Goal: Information Seeking & Learning: Learn about a topic

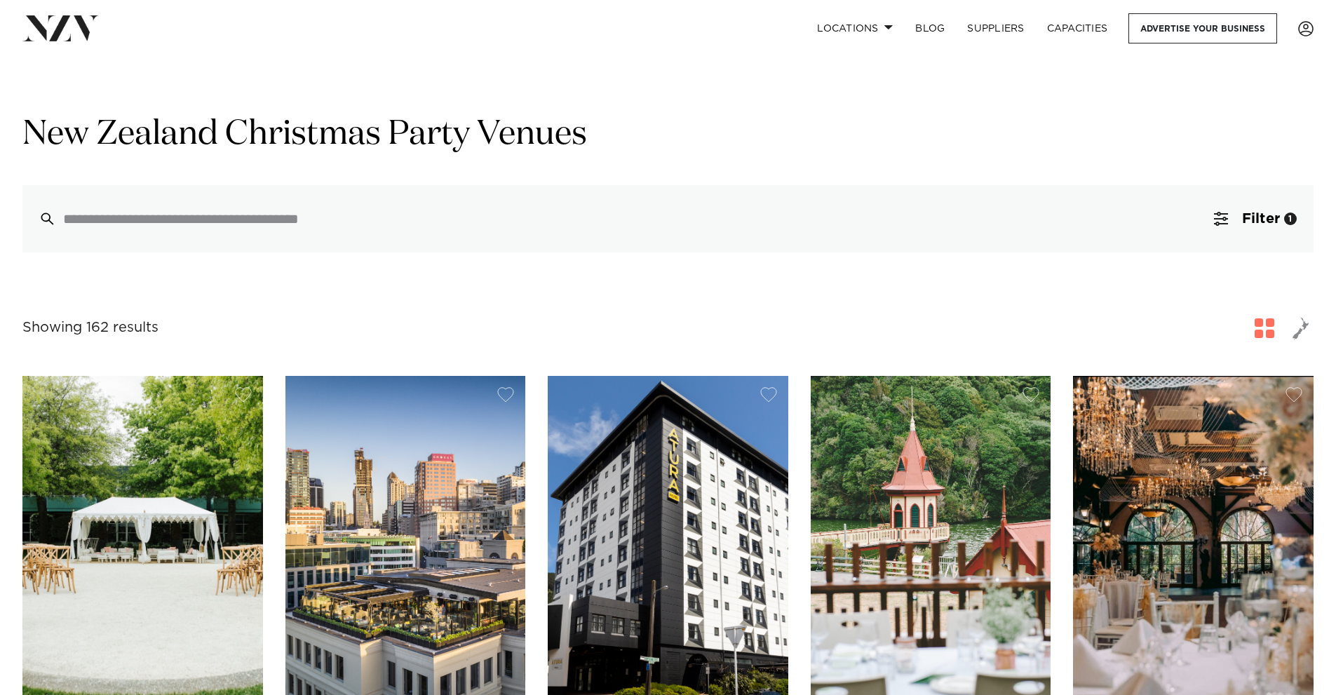
click at [1293, 334] on span "button" at bounding box center [1300, 328] width 17 height 24
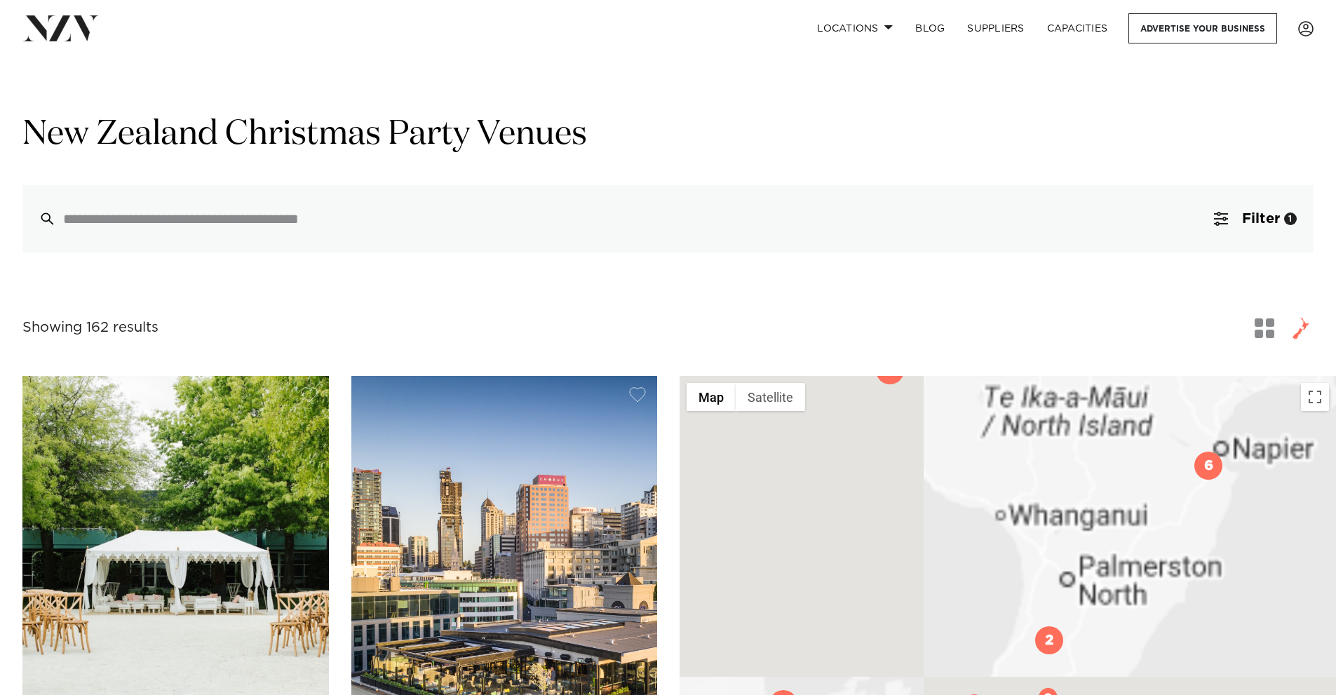
drag, startPoint x: 1109, startPoint y: 577, endPoint x: 1117, endPoint y: 318, distance: 258.8
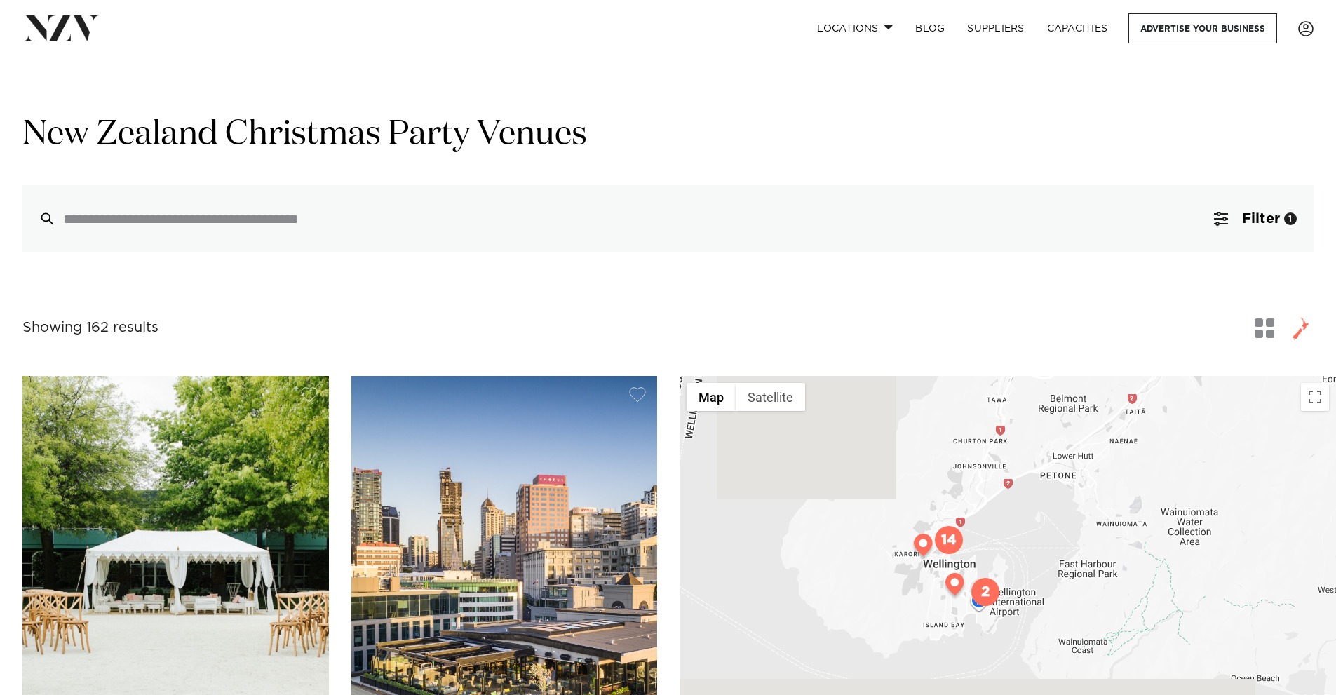
drag, startPoint x: 1266, startPoint y: 377, endPoint x: 1235, endPoint y: 449, distance: 78.8
click at [1235, 449] on div at bounding box center [1007, 647] width 656 height 542
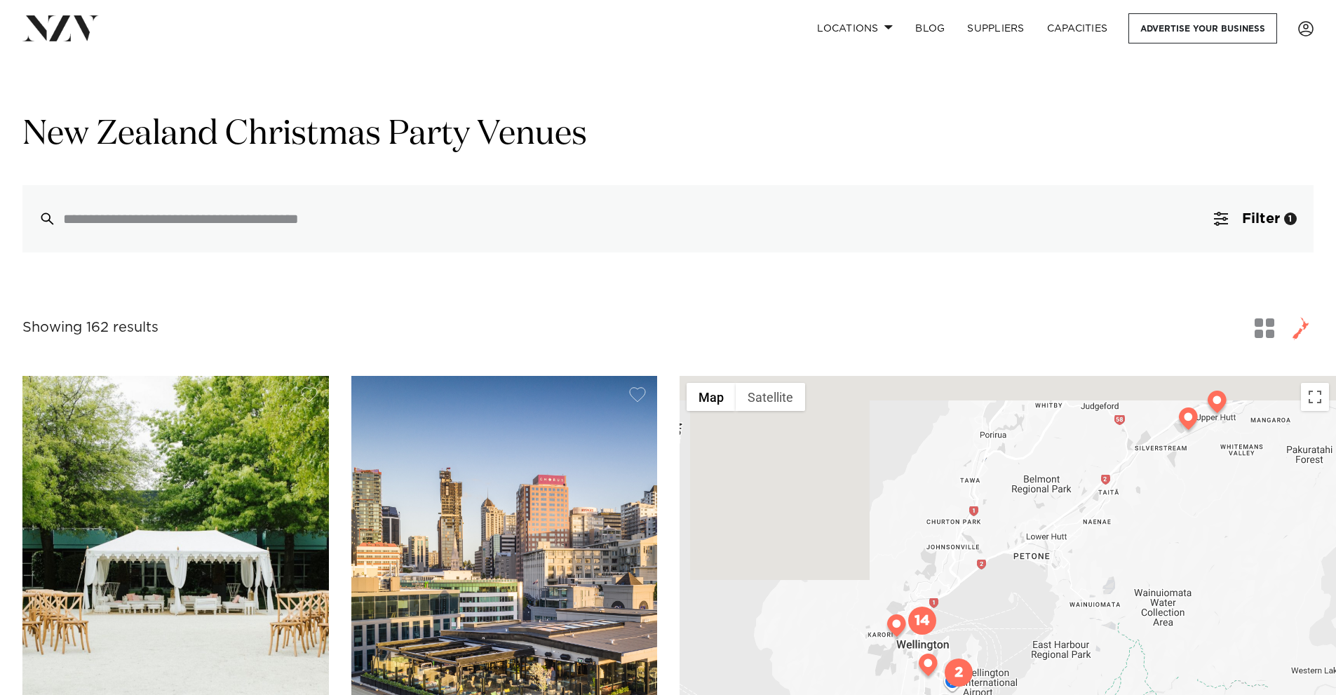
drag, startPoint x: 967, startPoint y: 526, endPoint x: 949, endPoint y: 597, distance: 73.1
click at [949, 597] on div at bounding box center [1007, 647] width 656 height 542
click at [1184, 421] on img at bounding box center [1188, 422] width 25 height 28
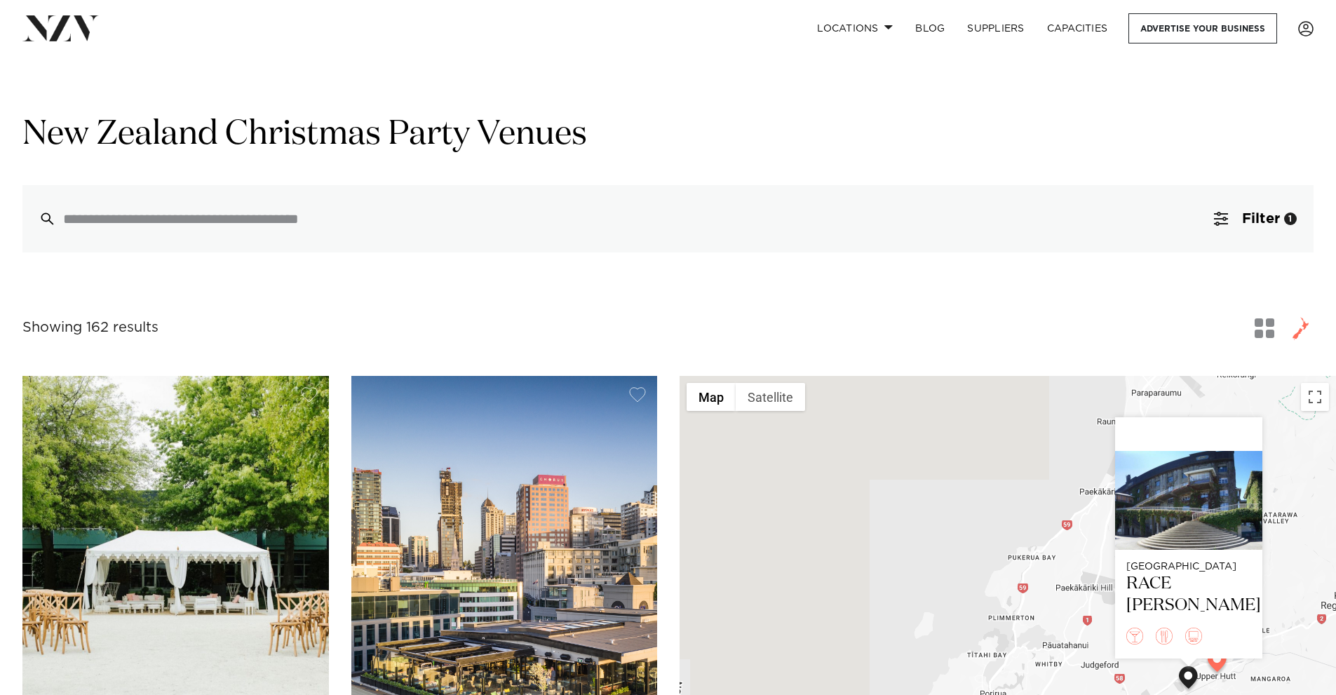
click at [1217, 663] on img at bounding box center [1216, 663] width 25 height 28
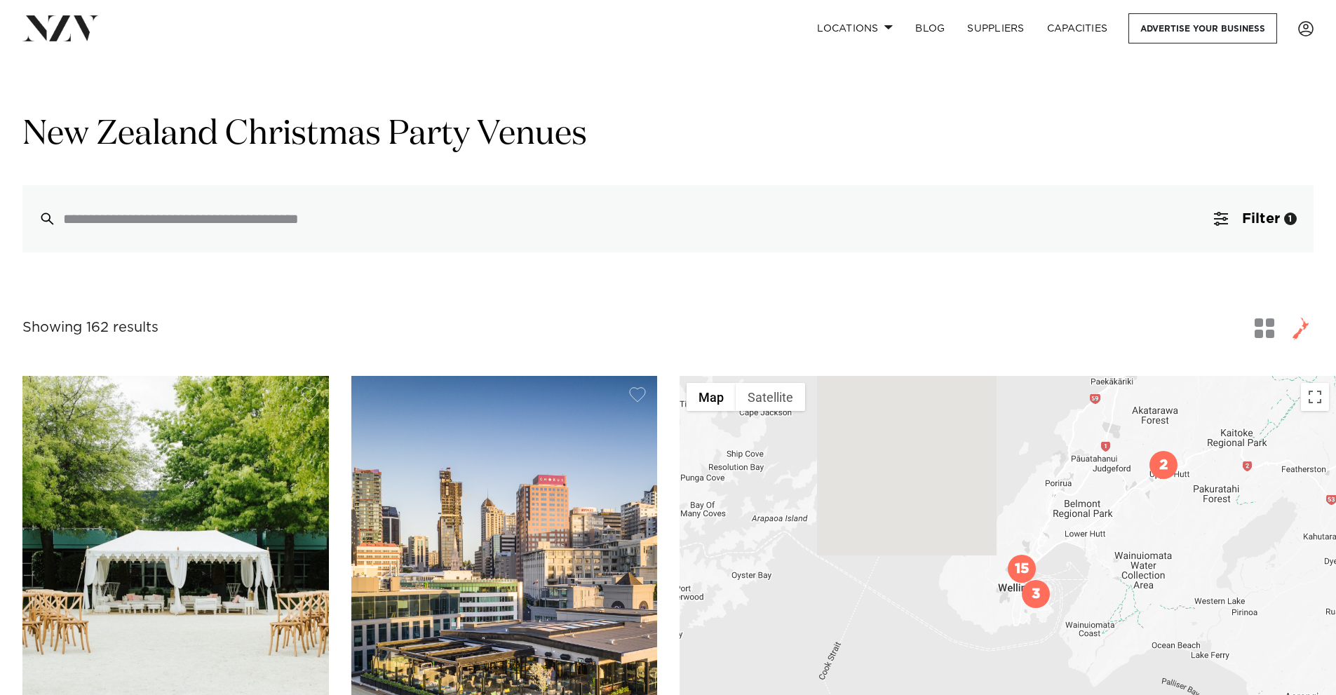
drag, startPoint x: 1047, startPoint y: 630, endPoint x: 1075, endPoint y: 483, distance: 149.1
click at [1075, 483] on div at bounding box center [1007, 647] width 656 height 542
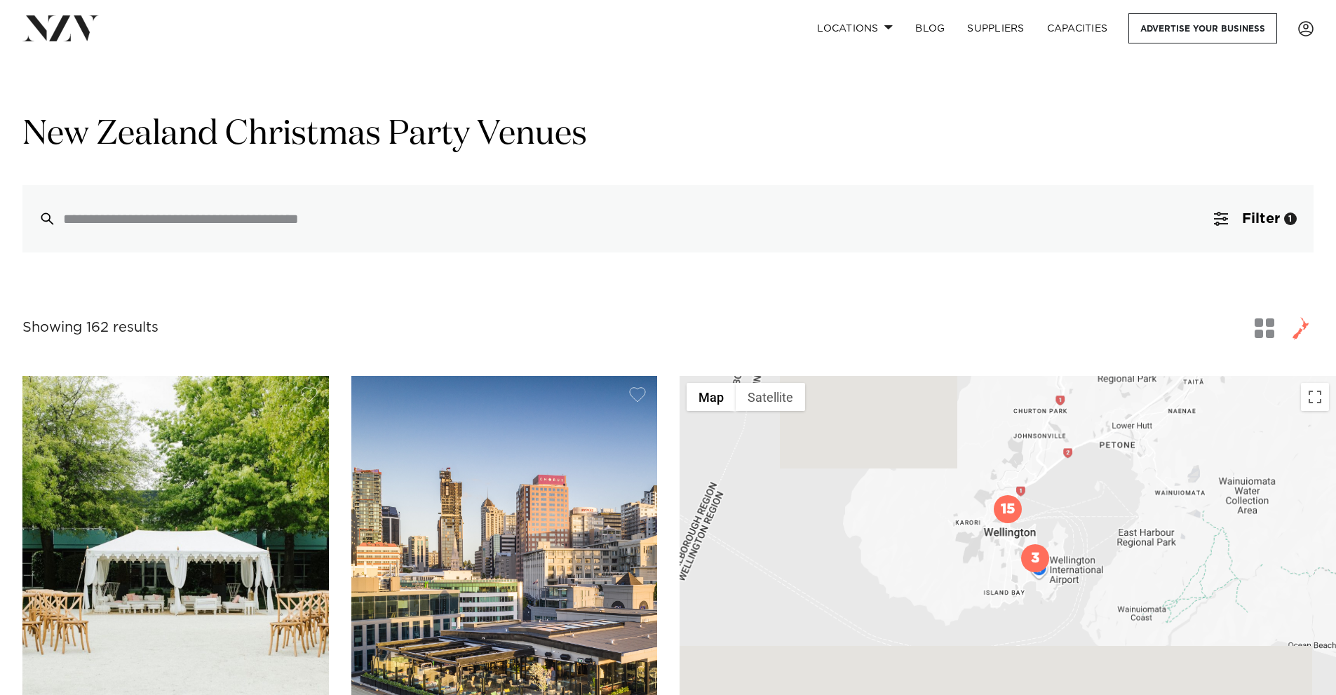
drag, startPoint x: 1078, startPoint y: 572, endPoint x: 1085, endPoint y: 473, distance: 99.1
click at [1085, 473] on div at bounding box center [1007, 647] width 656 height 542
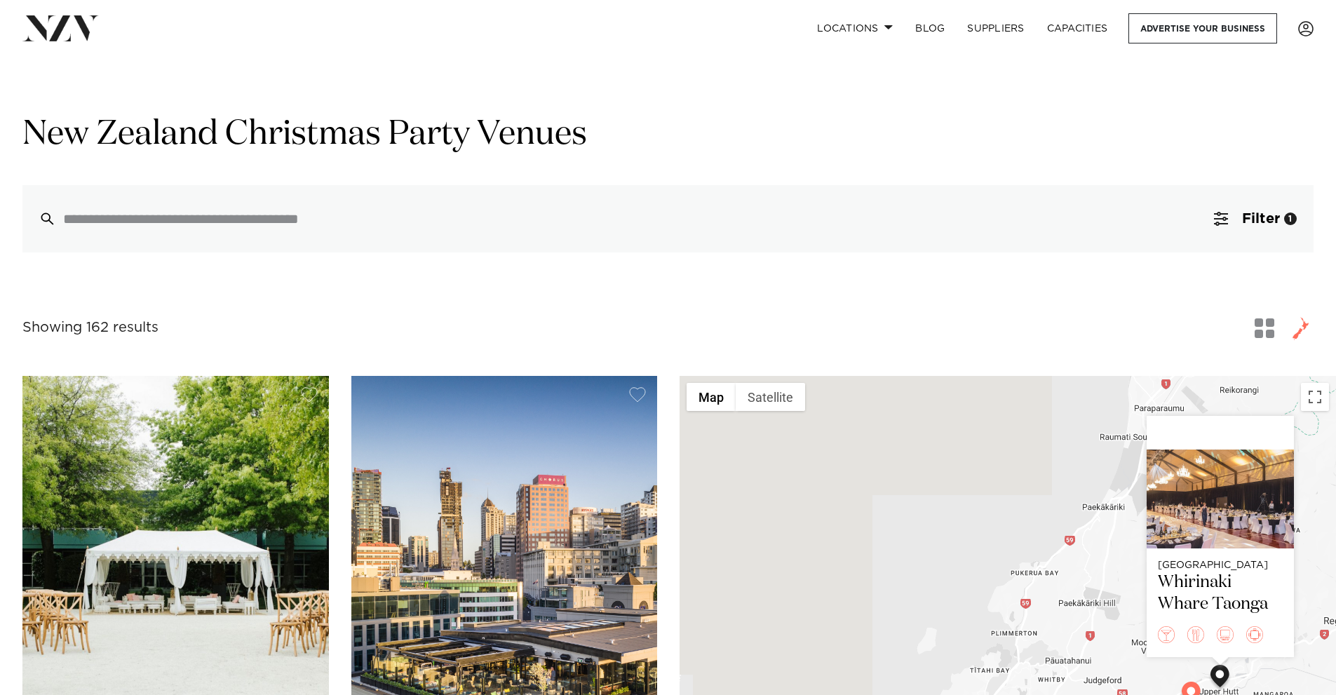
drag, startPoint x: 999, startPoint y: 592, endPoint x: 1041, endPoint y: 440, distance: 158.5
click at [1026, 458] on div "Wellington Whirinaki Whare Taonga" at bounding box center [1007, 647] width 656 height 542
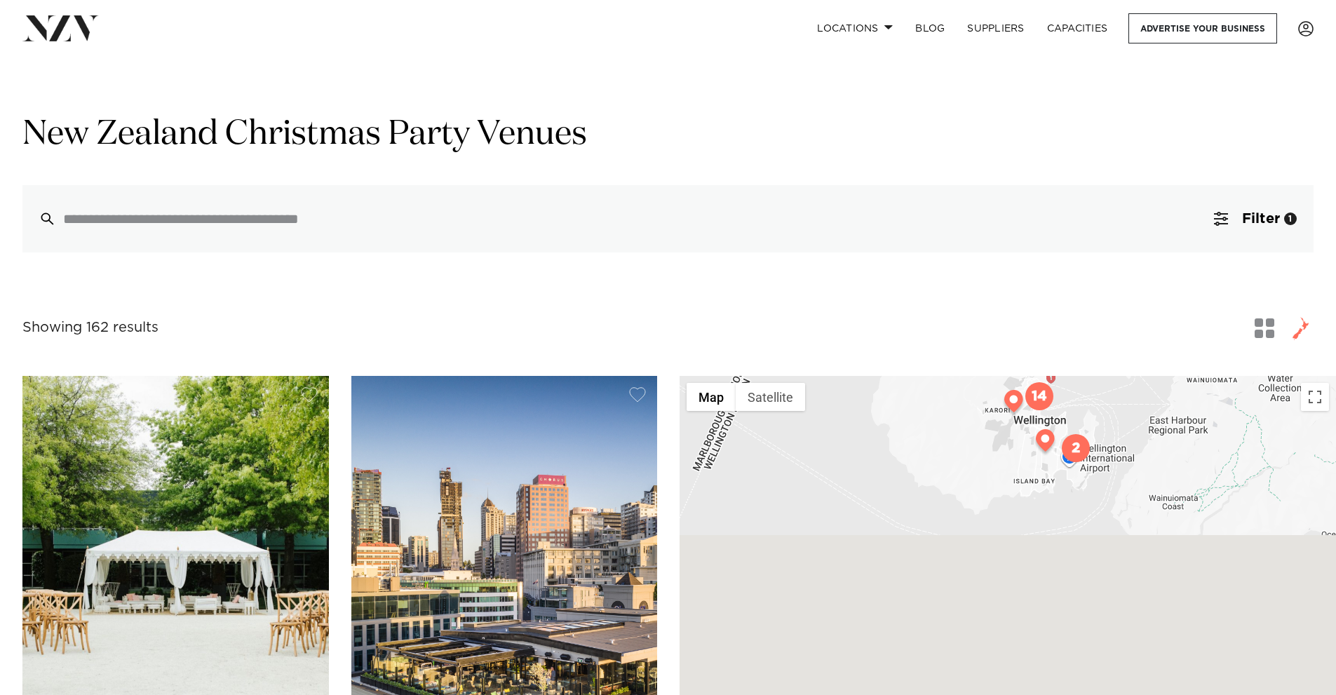
drag, startPoint x: 1022, startPoint y: 536, endPoint x: 981, endPoint y: 613, distance: 87.5
click at [982, 622] on div "Wellington Whirinaki Whare Taonga" at bounding box center [1007, 647] width 656 height 542
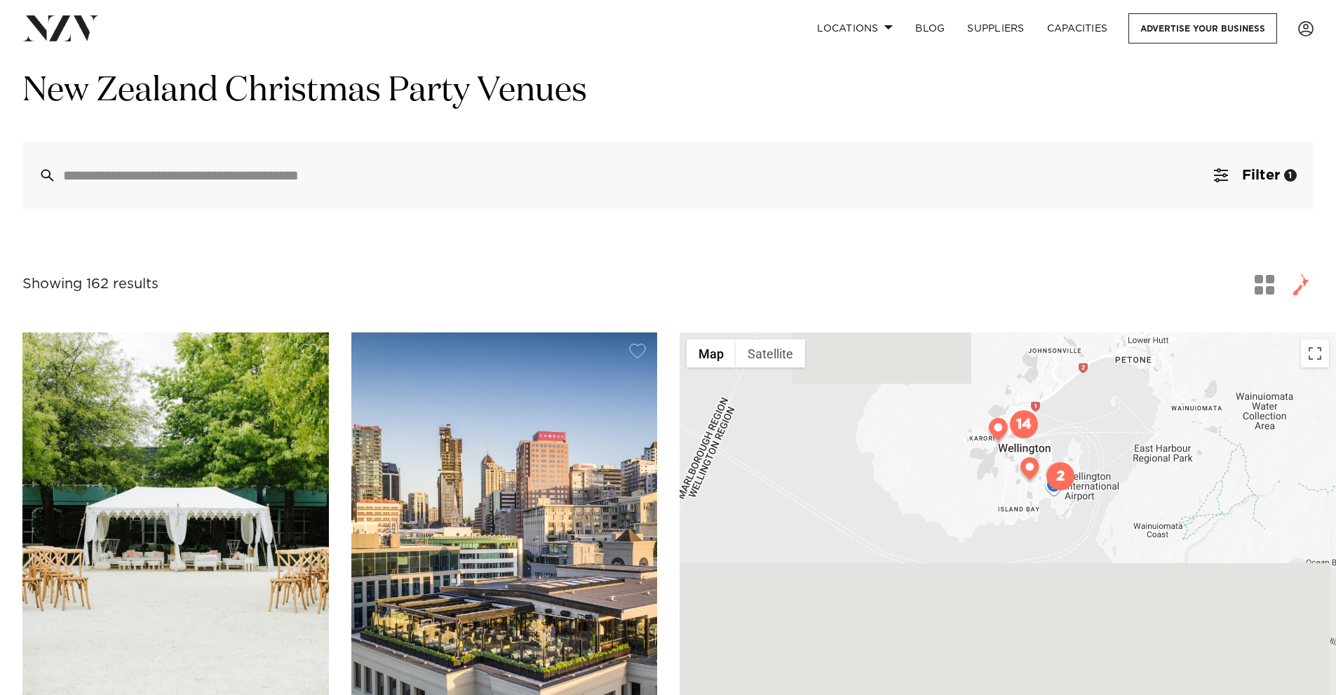
scroll to position [140, 0]
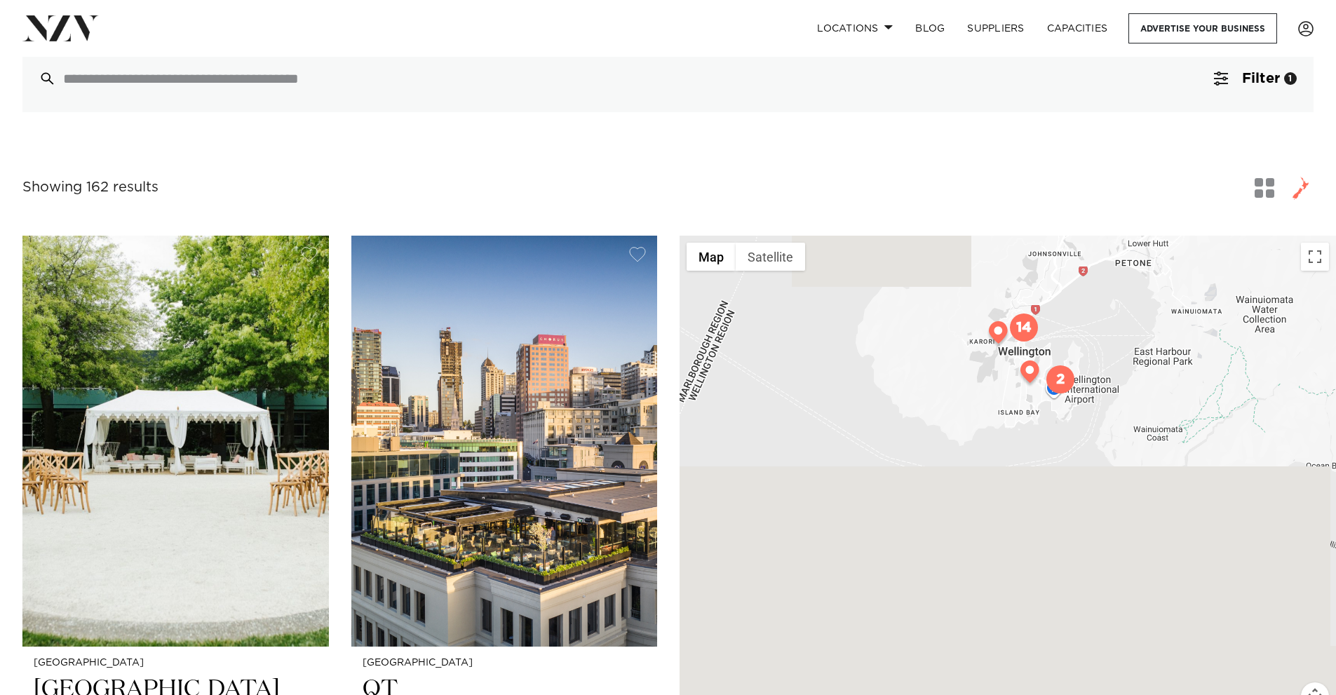
click at [1034, 332] on img "14" at bounding box center [1024, 327] width 28 height 28
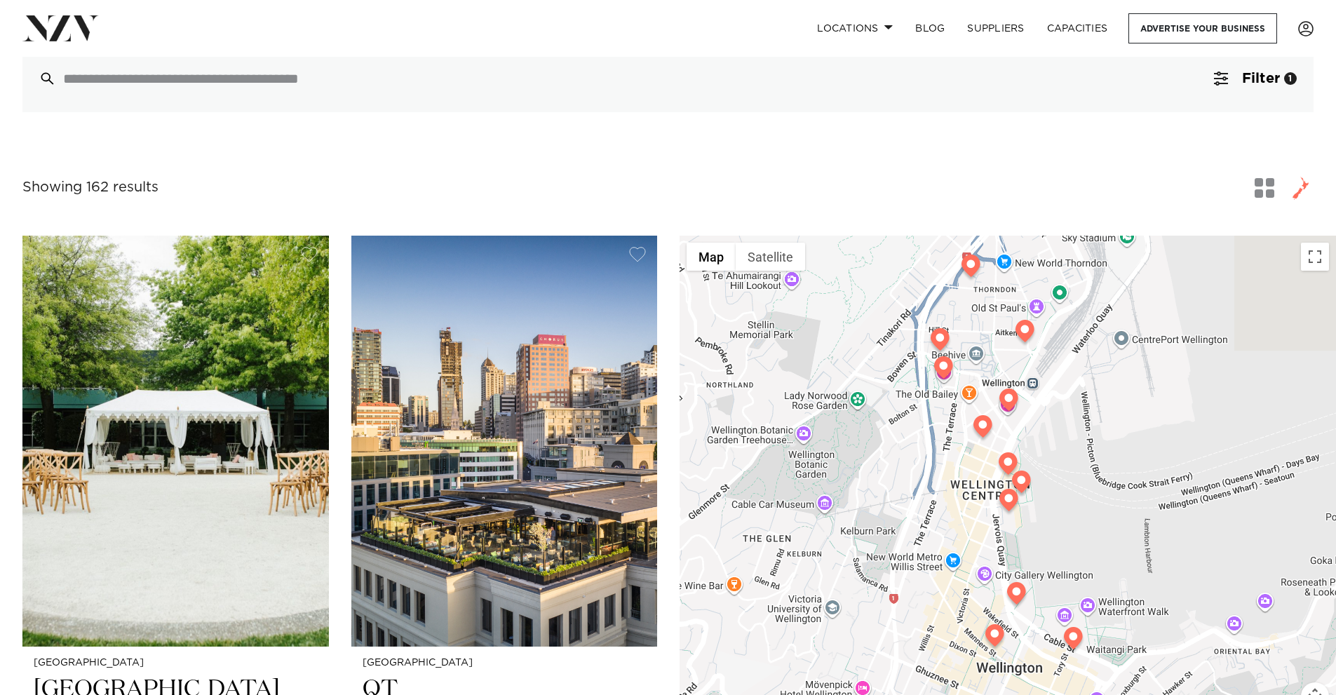
click at [1263, 182] on span "button" at bounding box center [1264, 188] width 20 height 20
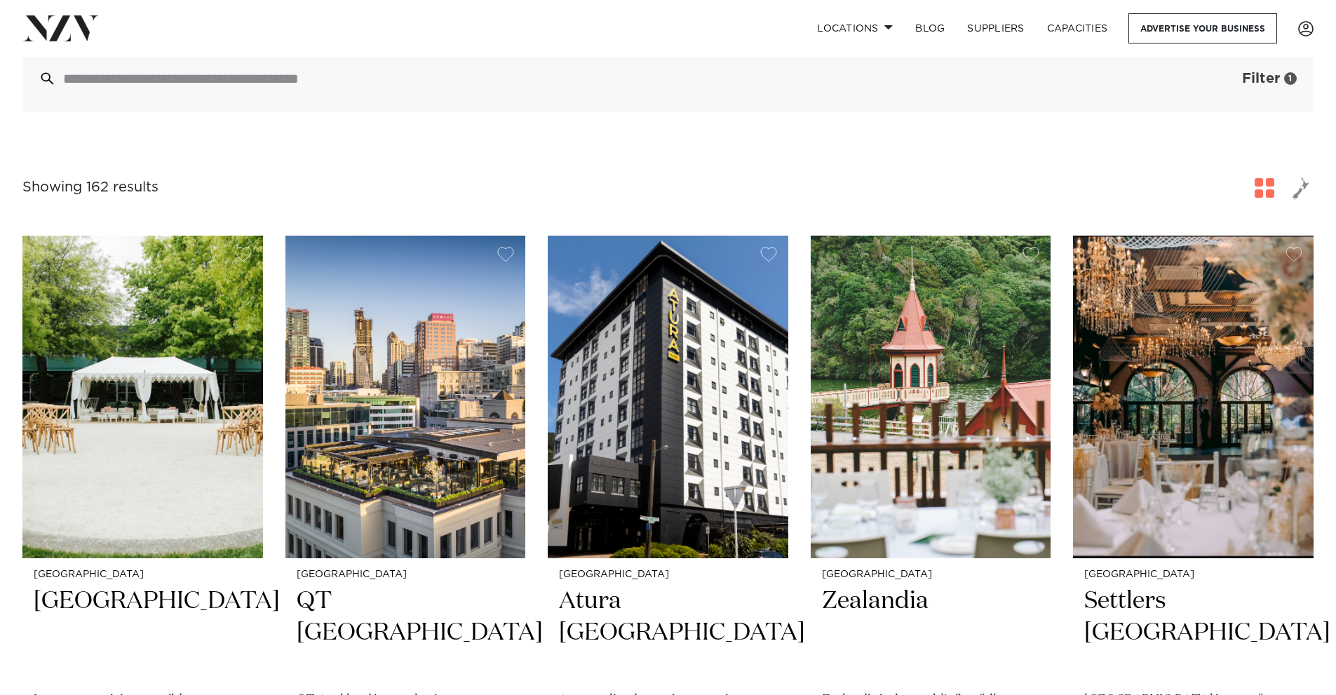
scroll to position [0, 0]
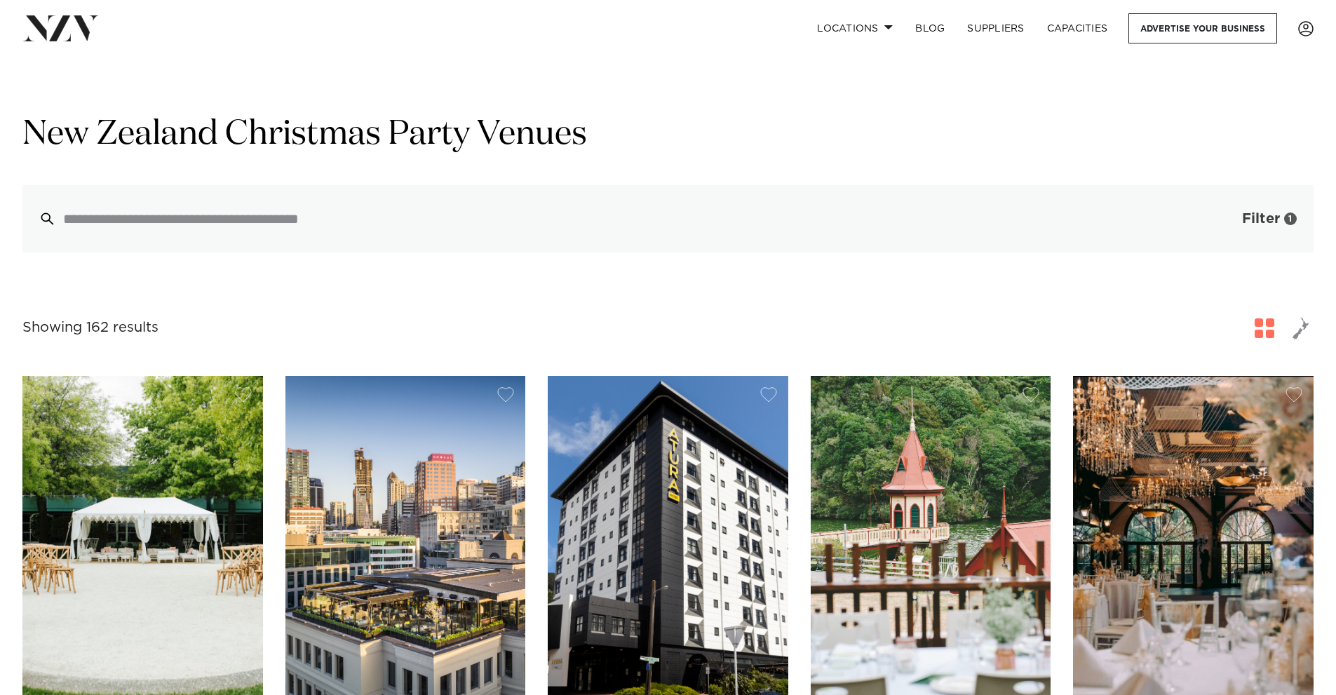
click at [1291, 216] on div "1" at bounding box center [1290, 218] width 13 height 13
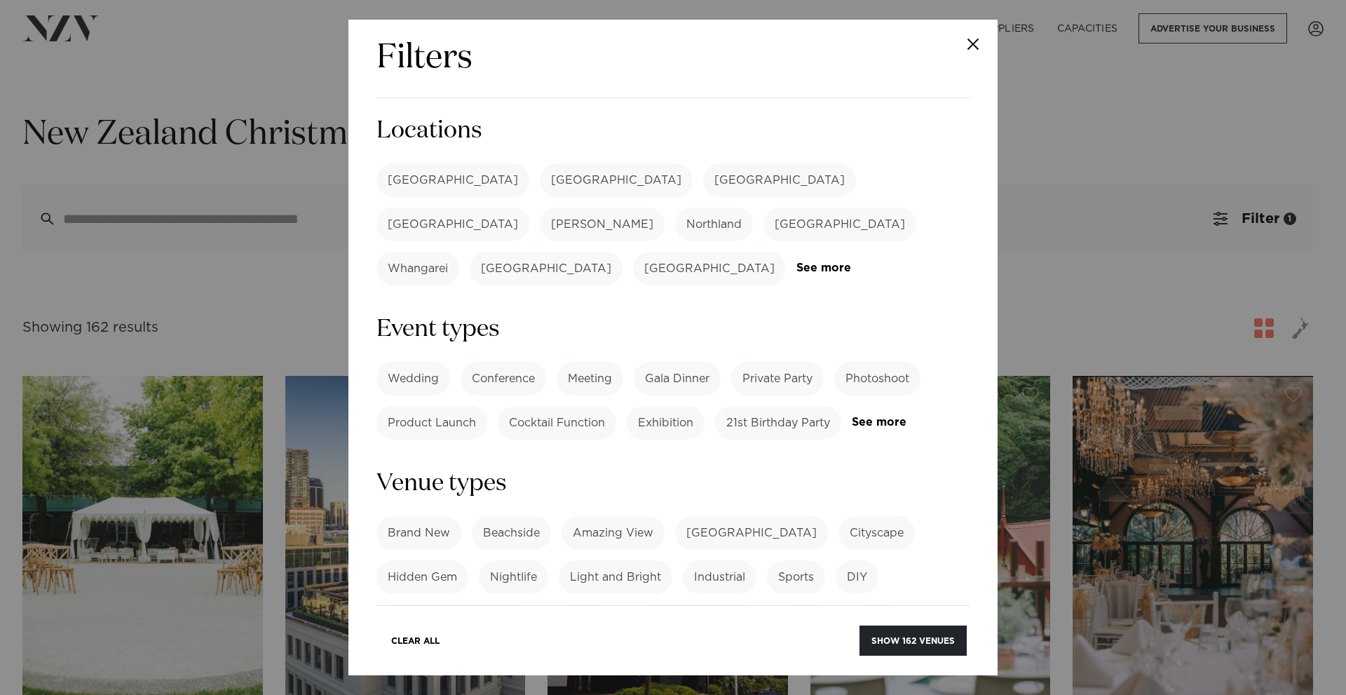
click at [540, 174] on label "[GEOGRAPHIC_DATA]" at bounding box center [616, 180] width 153 height 34
click at [926, 634] on button "Show 23 venues" at bounding box center [915, 640] width 103 height 30
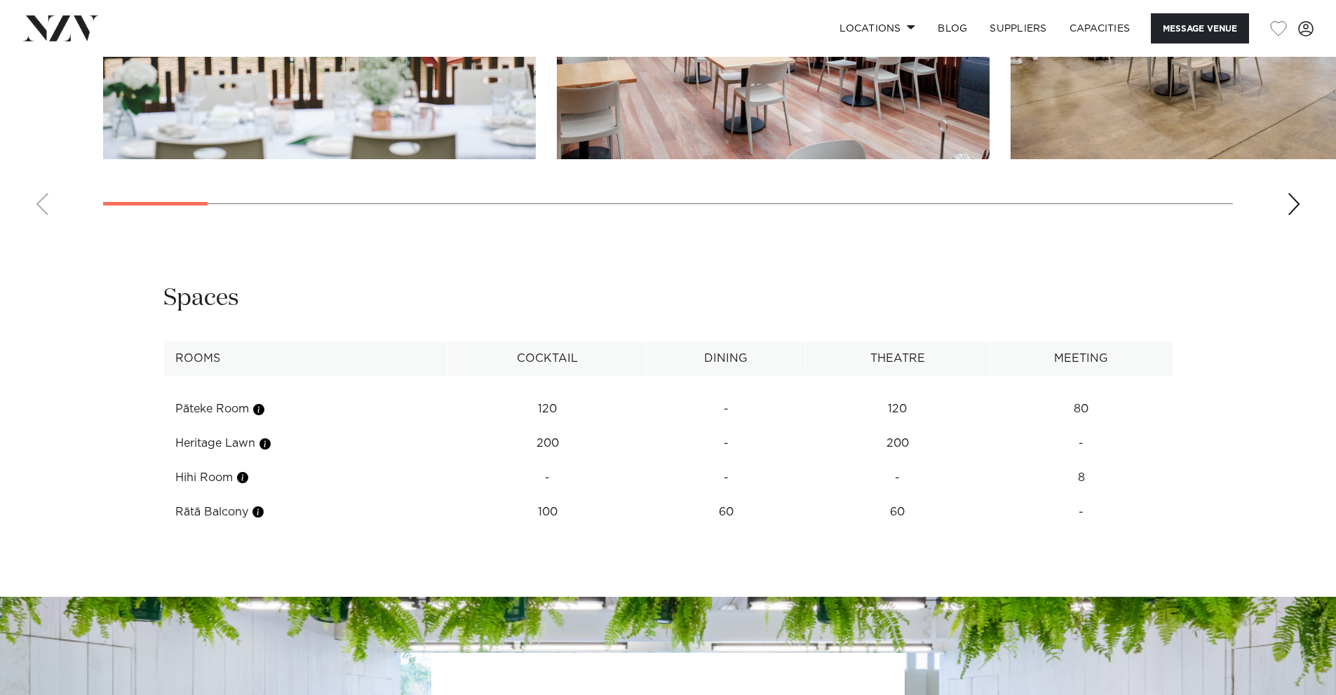
scroll to position [1963, 0]
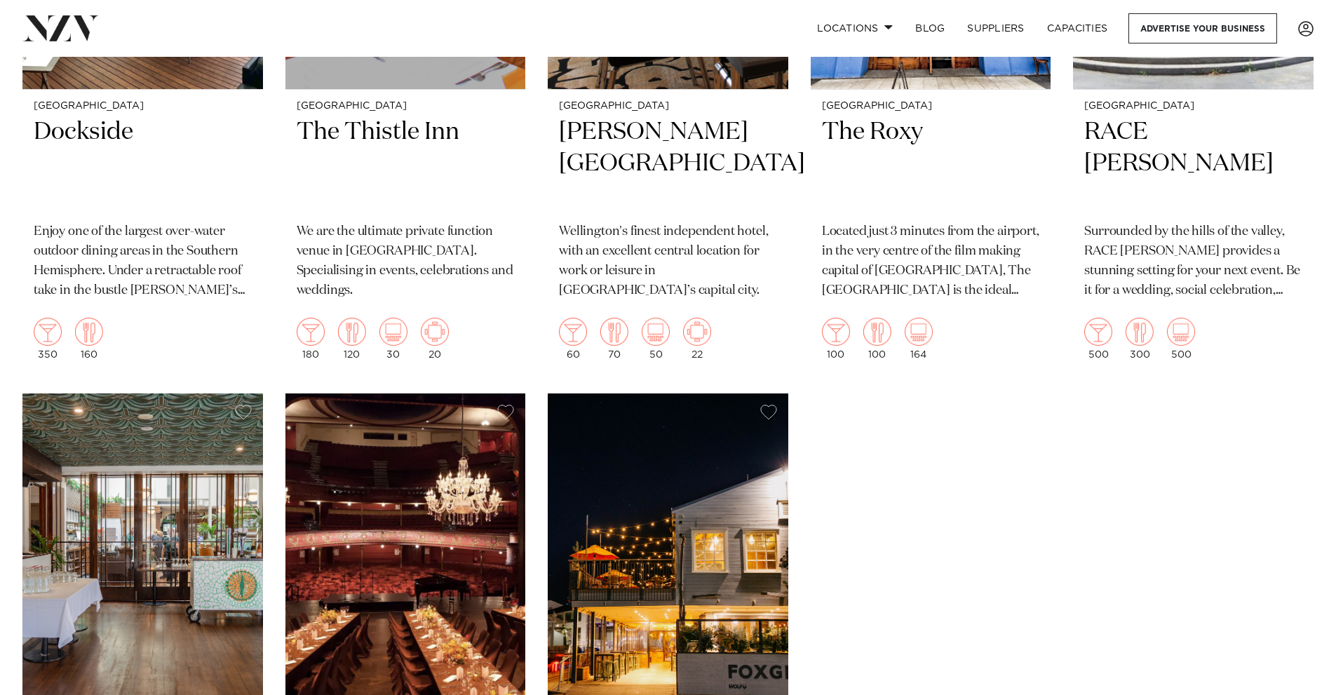
scroll to position [2432, 0]
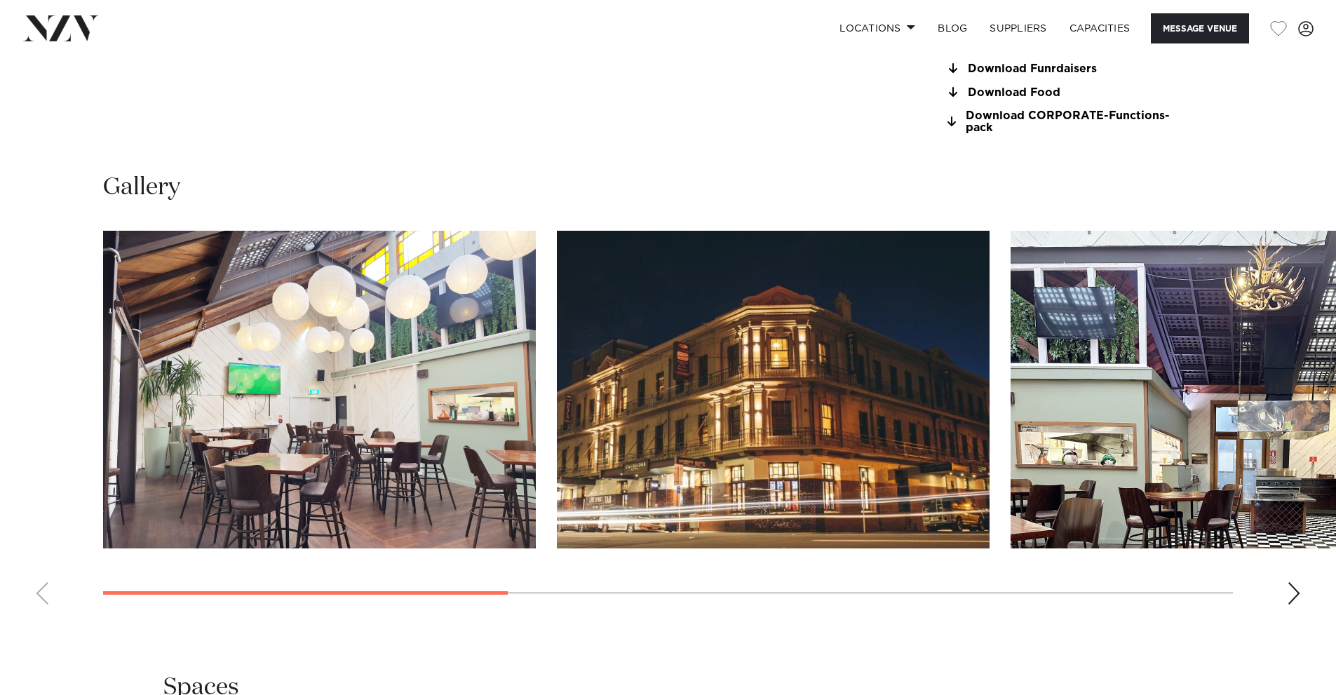
scroll to position [1542, 0]
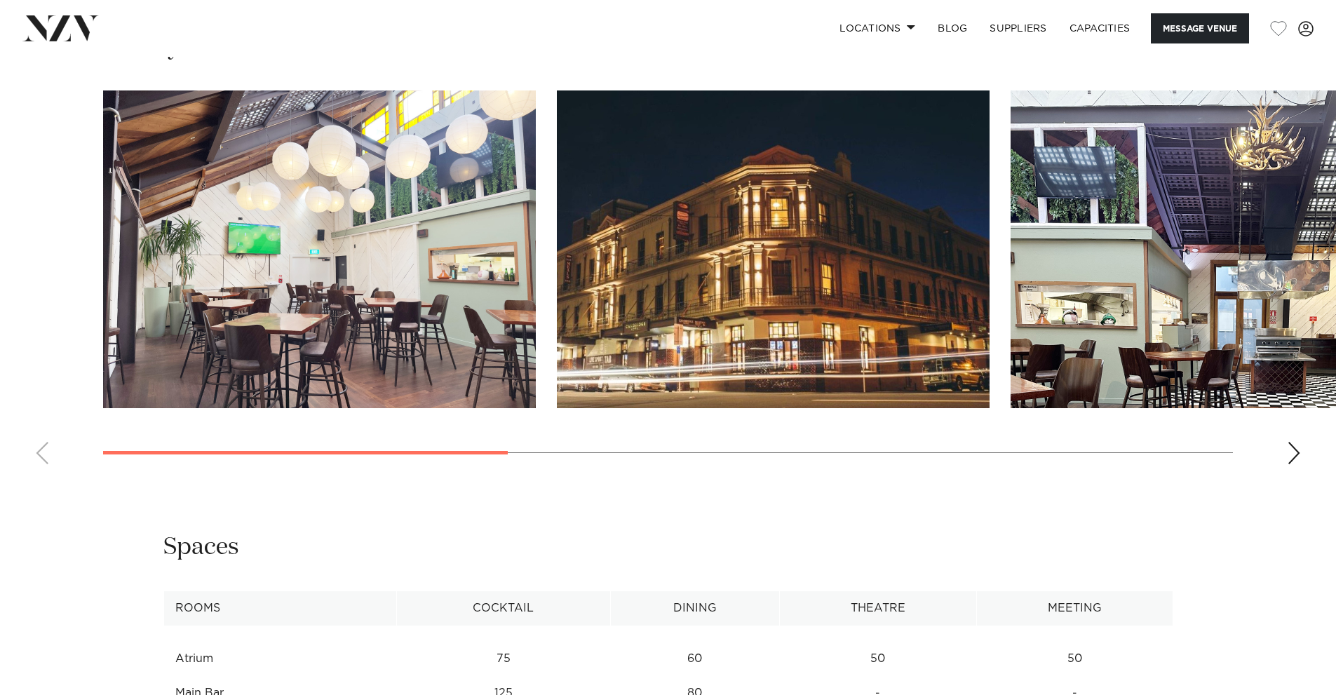
click at [1301, 456] on swiper-container at bounding box center [668, 282] width 1336 height 385
click at [1298, 456] on div "Next slide" at bounding box center [1293, 453] width 14 height 22
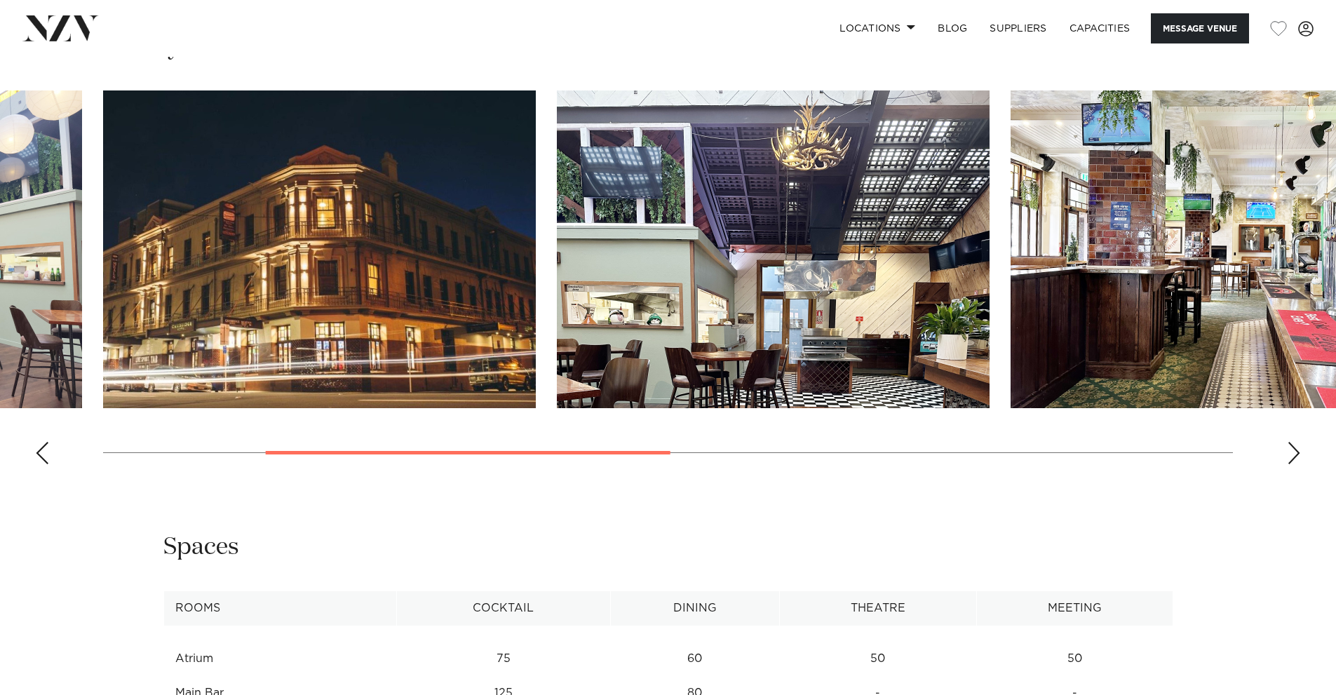
click at [1297, 456] on div "Next slide" at bounding box center [1293, 453] width 14 height 22
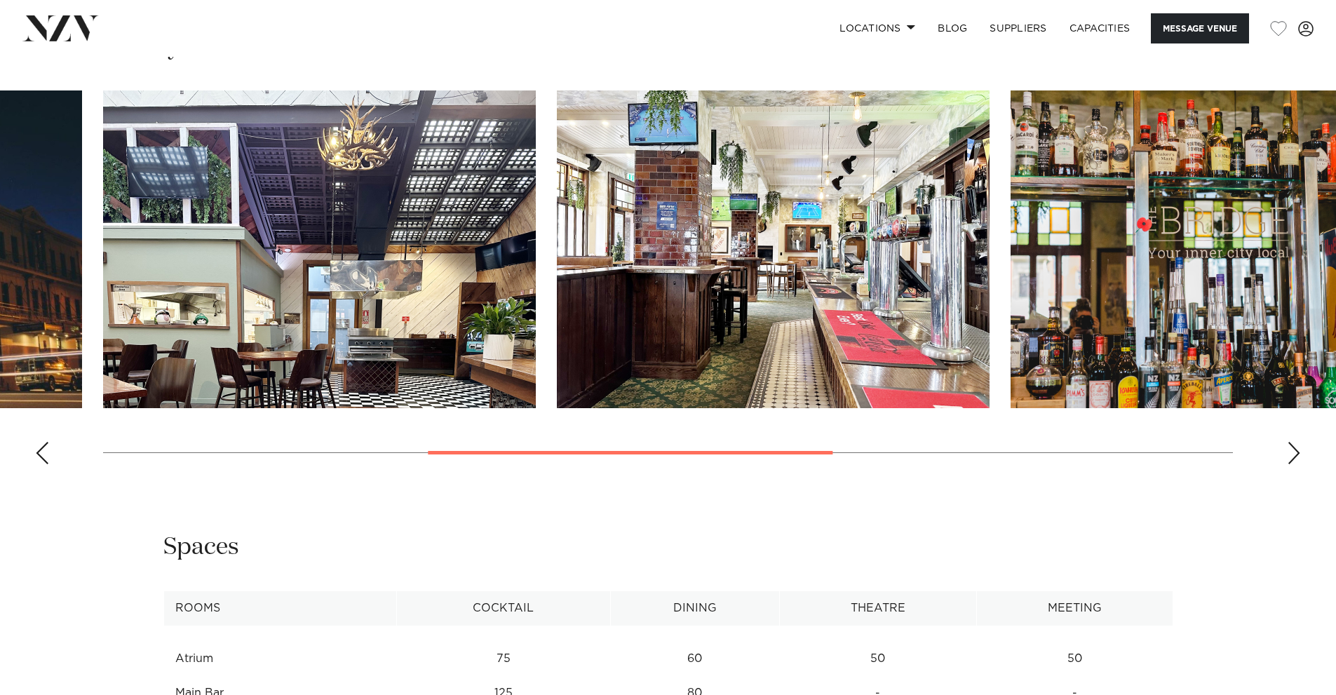
click at [1297, 456] on div "Next slide" at bounding box center [1293, 453] width 14 height 22
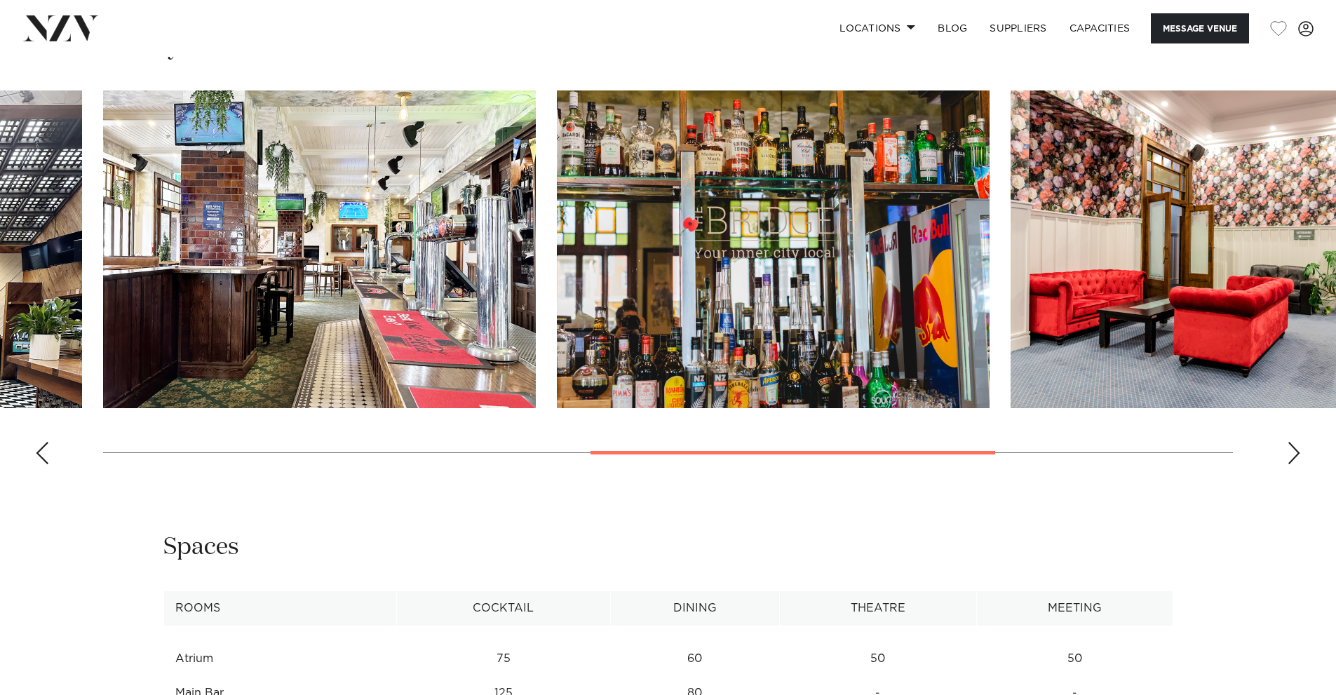
click at [1297, 456] on div "Next slide" at bounding box center [1293, 453] width 14 height 22
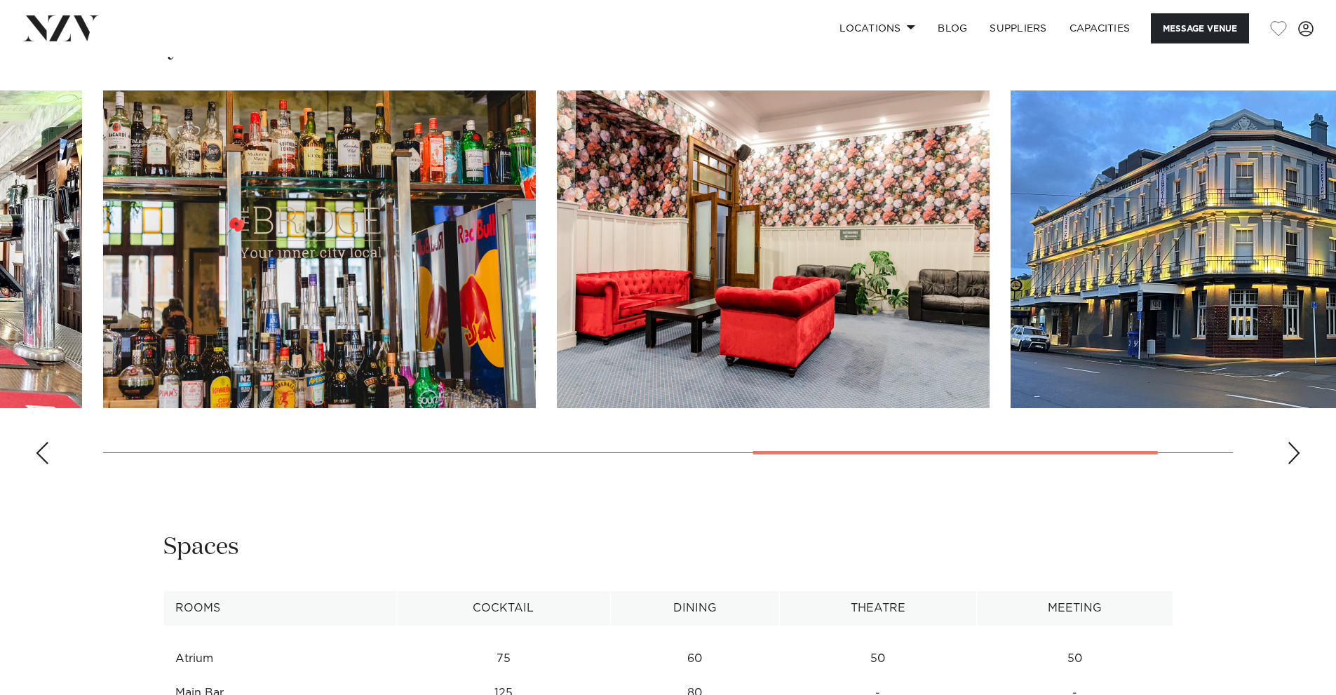
click at [1297, 456] on div "Next slide" at bounding box center [1293, 453] width 14 height 22
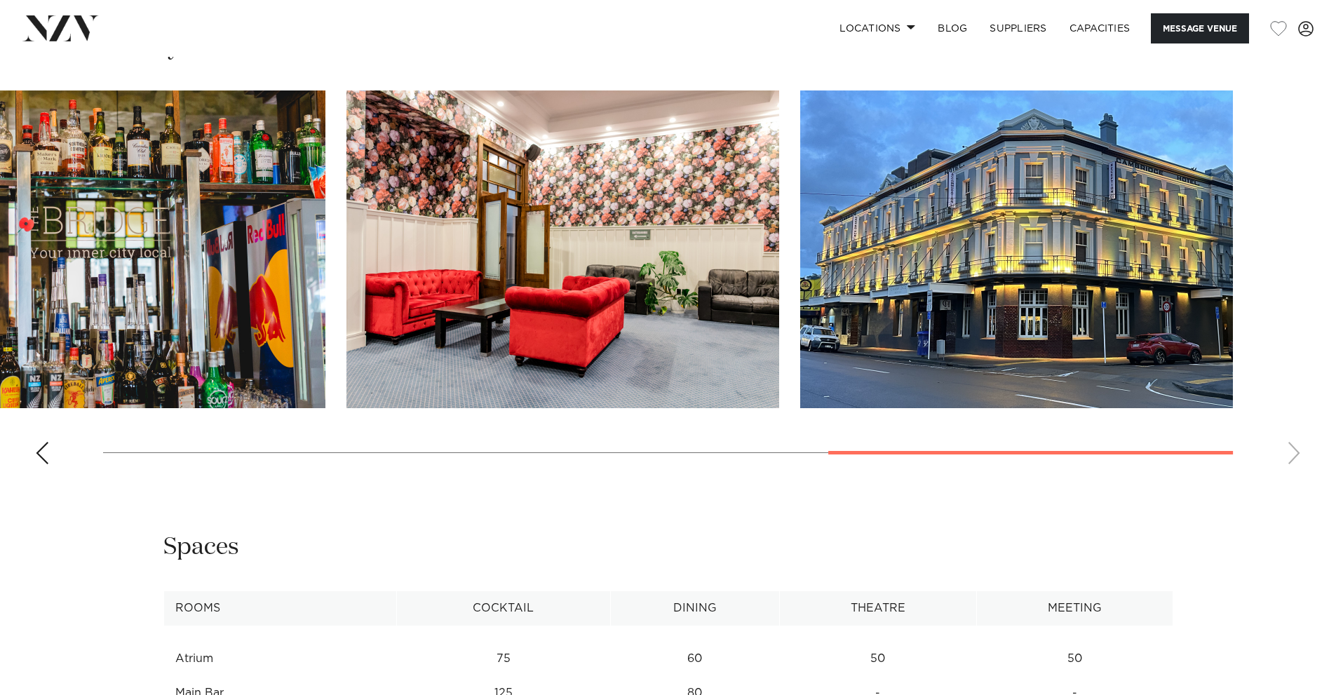
click at [1297, 456] on swiper-container at bounding box center [668, 282] width 1336 height 385
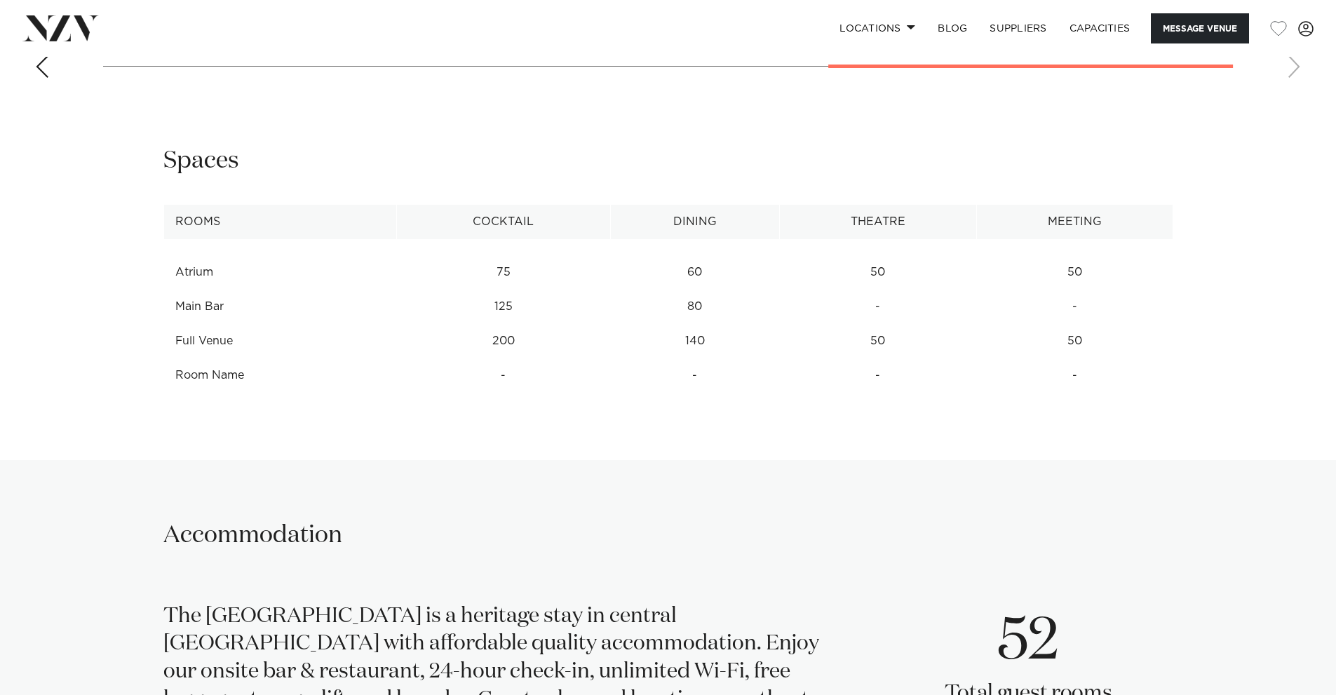
scroll to position [1963, 0]
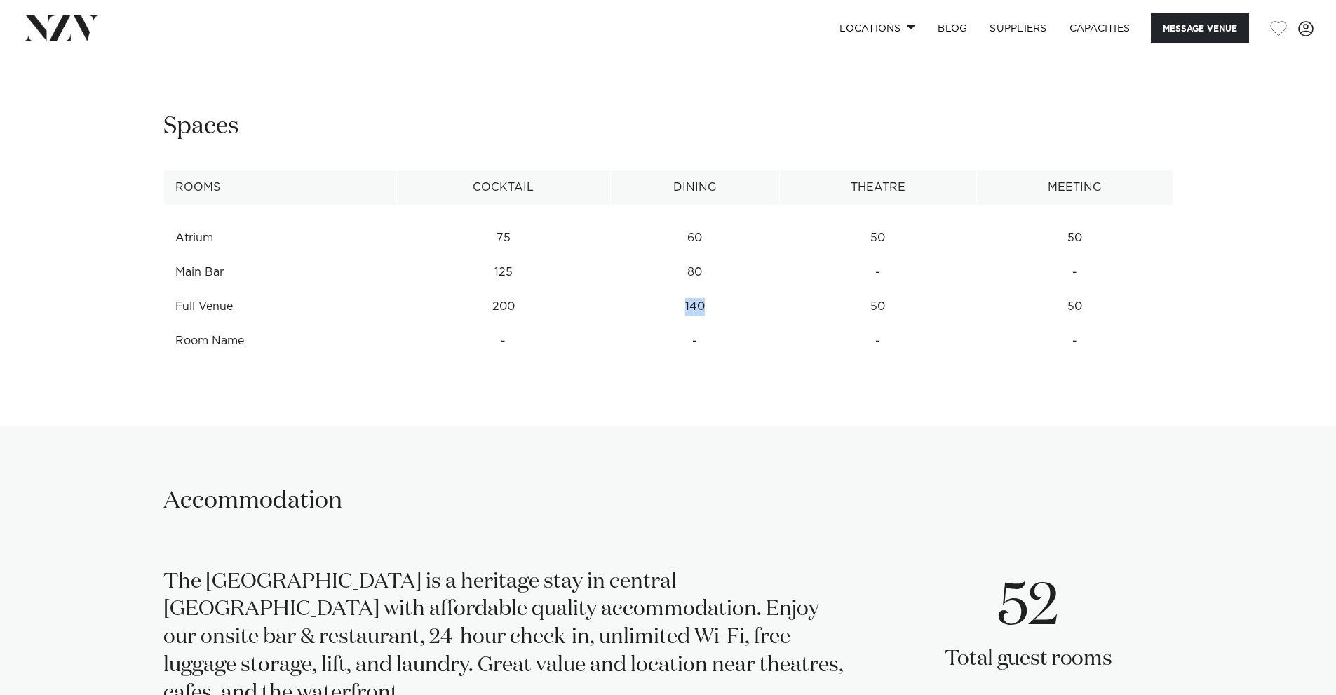
drag, startPoint x: 707, startPoint y: 306, endPoint x: 660, endPoint y: 294, distance: 48.5
click at [660, 255] on td "140" at bounding box center [694, 238] width 169 height 34
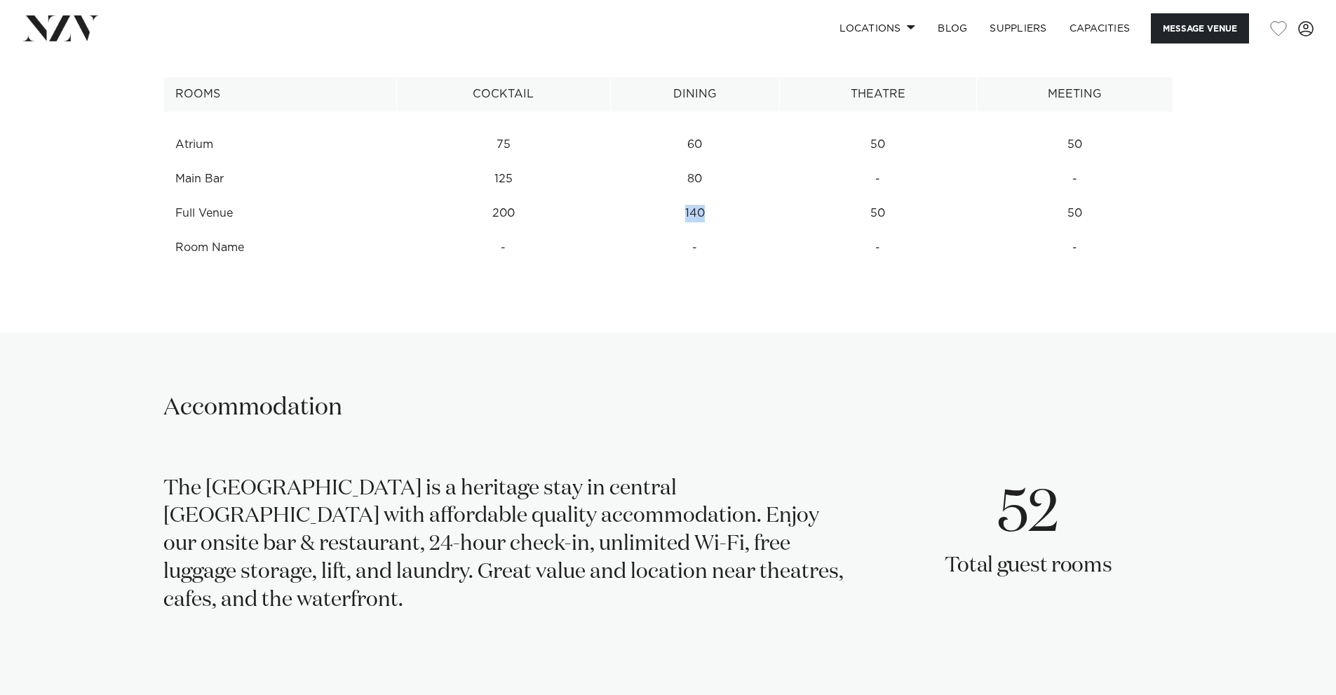
scroll to position [1542, 0]
